Goal: Transaction & Acquisition: Purchase product/service

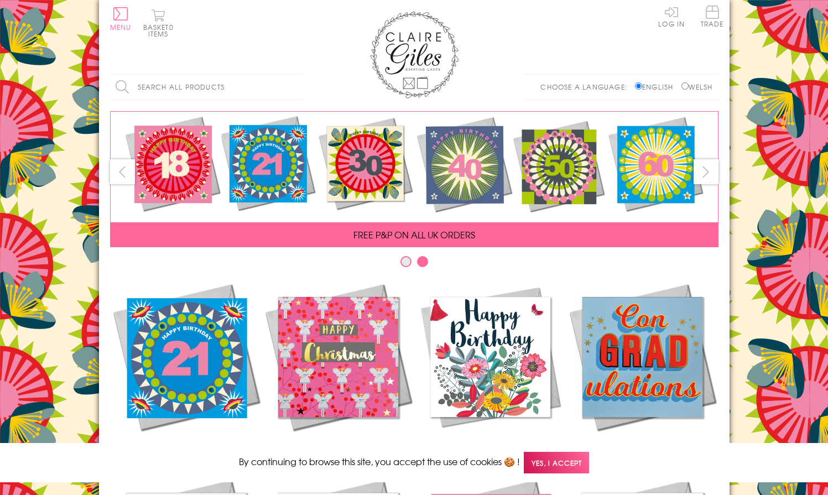
scroll to position [460, 0]
